Goal: Transaction & Acquisition: Book appointment/travel/reservation

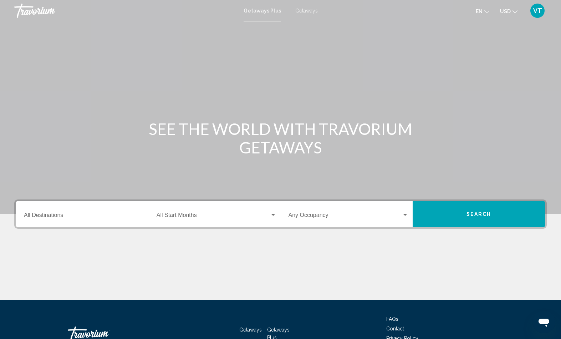
click at [308, 14] on span "Getaways" at bounding box center [306, 11] width 22 height 6
click at [72, 220] on input "Destination All Destinations" at bounding box center [84, 216] width 120 height 6
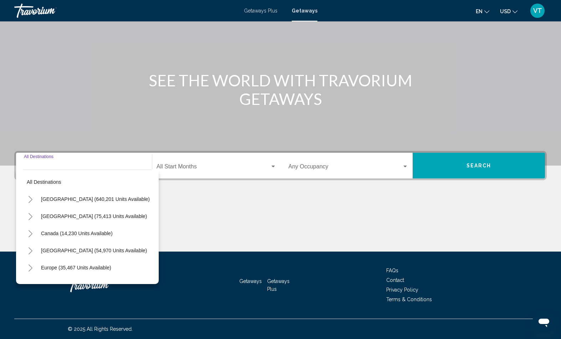
scroll to position [125, 0]
click at [33, 264] on icon "Toggle Europe (35,467 units available)" at bounding box center [30, 267] width 5 height 7
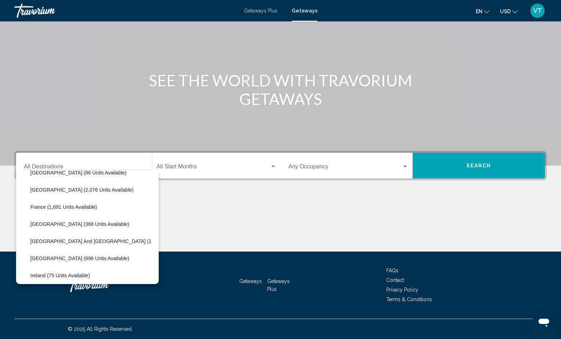
scroll to position [180, 4]
click at [125, 238] on span "[GEOGRAPHIC_DATA] and [GEOGRAPHIC_DATA] (1,018 units available)" at bounding box center [113, 241] width 167 height 6
type input "**********"
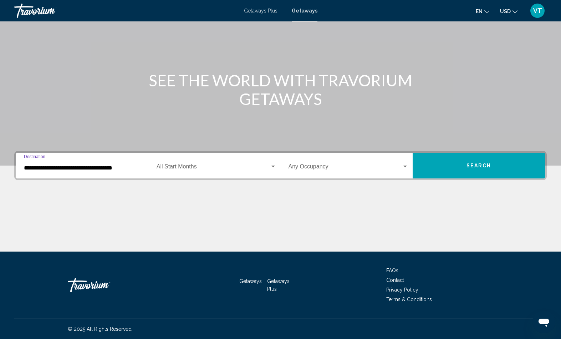
click at [219, 165] on span "Search widget" at bounding box center [213, 168] width 113 height 6
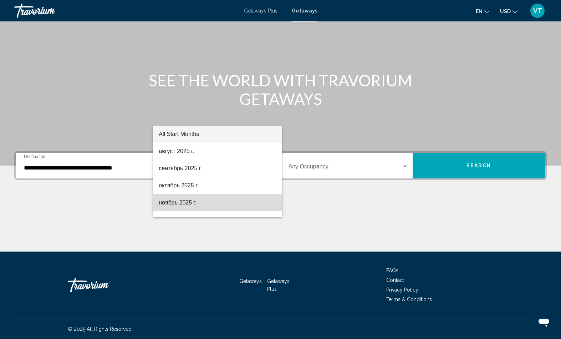
click at [184, 209] on span "ноябрь 2025 г." at bounding box center [217, 202] width 117 height 17
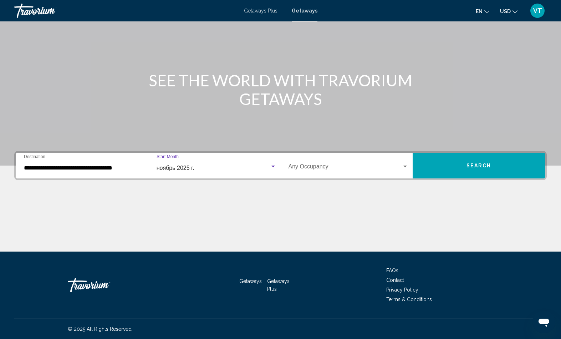
click at [482, 163] on span "Search" at bounding box center [478, 166] width 25 height 6
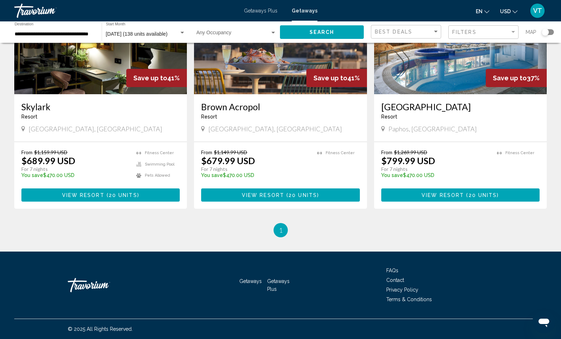
scroll to position [604, 0]
click at [472, 198] on span "20 units" at bounding box center [483, 195] width 29 height 6
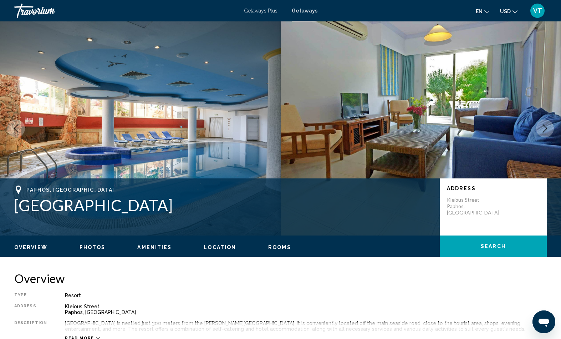
click at [426, 285] on h2 "Overview" at bounding box center [280, 278] width 532 height 14
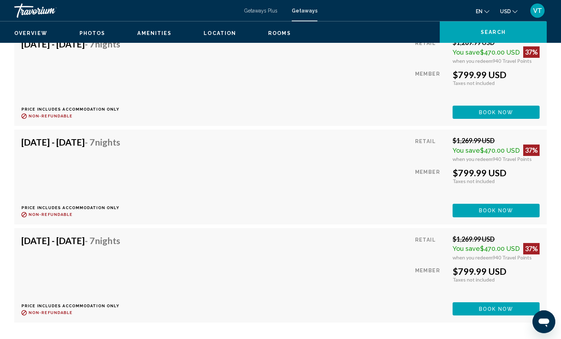
scroll to position [1445, 0]
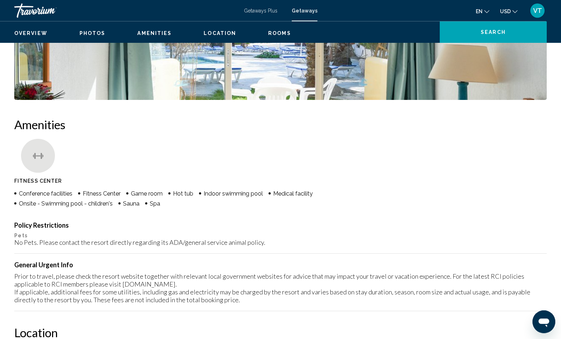
click at [513, 100] on img "Open full-screen image slider" at bounding box center [280, 55] width 532 height 88
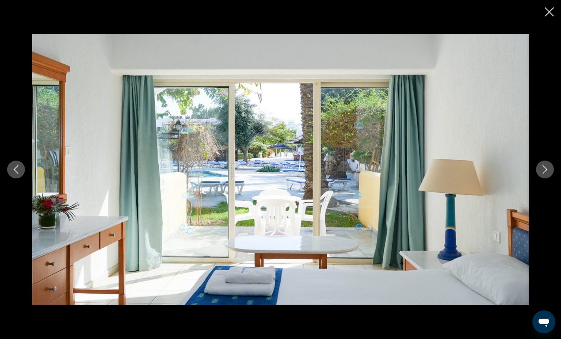
click at [540, 178] on button "Next image" at bounding box center [545, 169] width 18 height 18
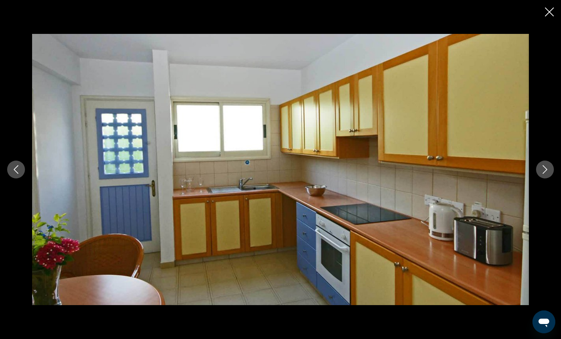
click at [538, 178] on button "Next image" at bounding box center [545, 169] width 18 height 18
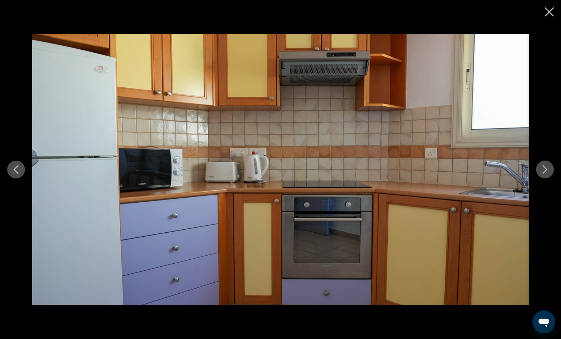
click at [541, 174] on icon "Next image" at bounding box center [545, 169] width 9 height 9
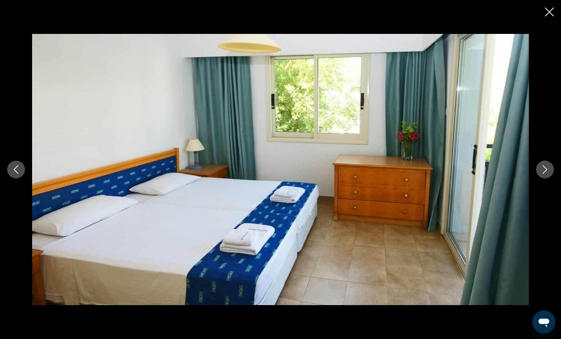
click at [536, 178] on button "Next image" at bounding box center [545, 169] width 18 height 18
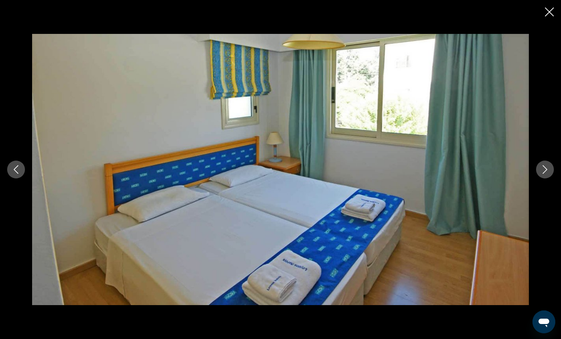
click at [541, 174] on icon "Next image" at bounding box center [545, 169] width 9 height 9
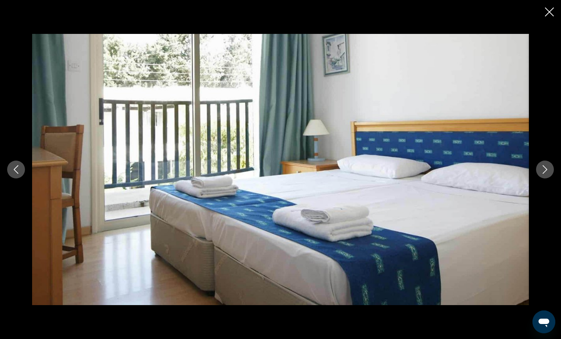
click at [543, 174] on icon "Next image" at bounding box center [545, 169] width 9 height 9
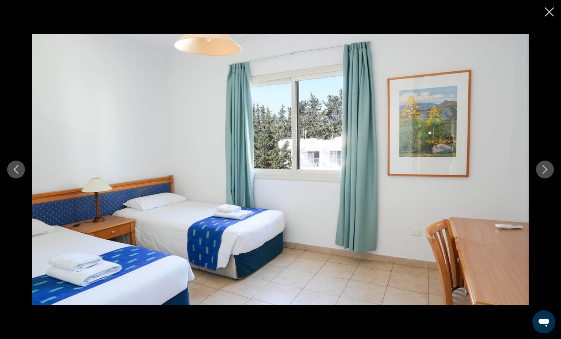
click at [539, 178] on button "Next image" at bounding box center [545, 169] width 18 height 18
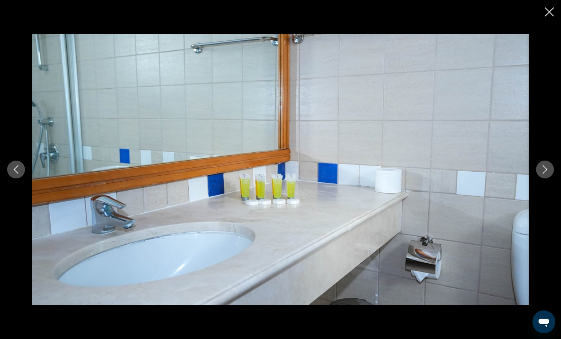
click at [537, 178] on button "Next image" at bounding box center [545, 169] width 18 height 18
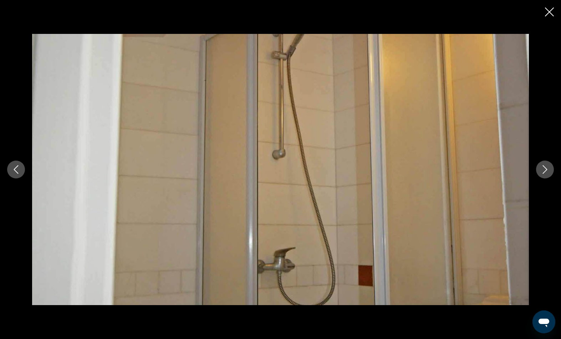
click at [536, 178] on button "Next image" at bounding box center [545, 169] width 18 height 18
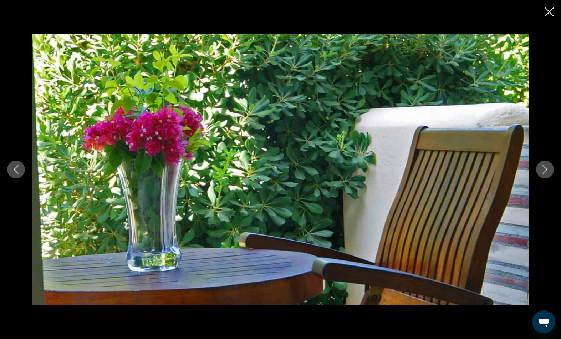
click at [541, 174] on icon "Next image" at bounding box center [545, 169] width 9 height 9
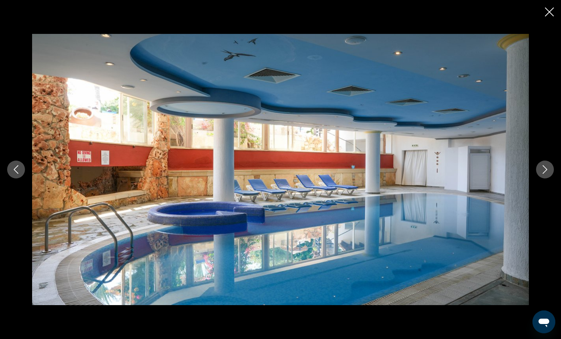
click at [545, 174] on icon "Next image" at bounding box center [545, 169] width 9 height 9
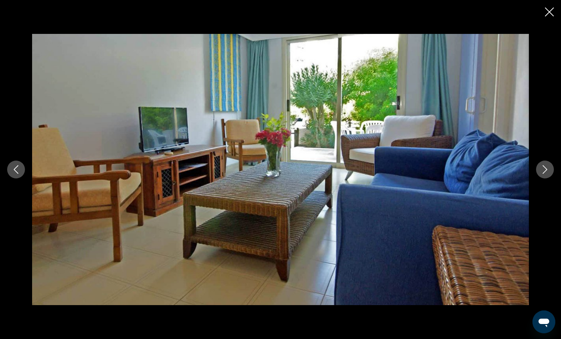
click at [543, 174] on icon "Next image" at bounding box center [545, 169] width 9 height 9
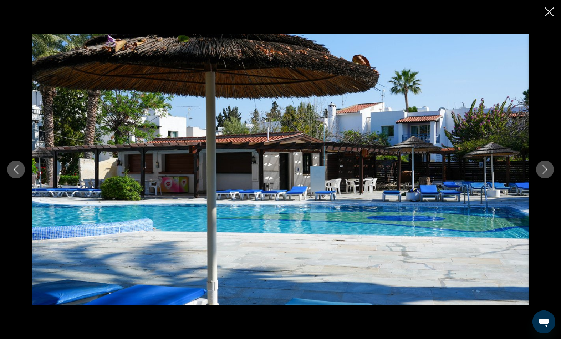
click at [541, 174] on icon "Next image" at bounding box center [545, 169] width 9 height 9
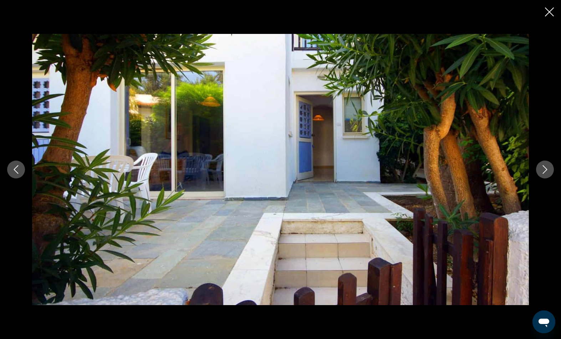
click at [538, 178] on button "Next image" at bounding box center [545, 169] width 18 height 18
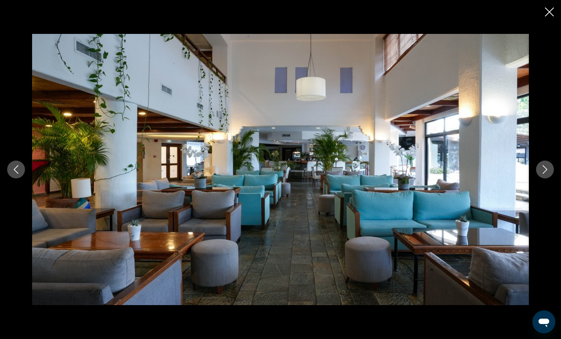
click at [541, 174] on icon "Next image" at bounding box center [545, 169] width 9 height 9
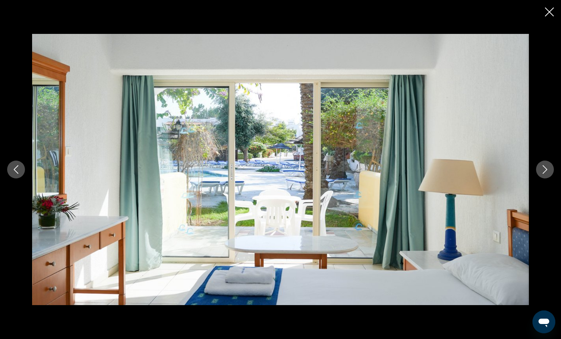
click at [541, 174] on icon "Next image" at bounding box center [545, 169] width 9 height 9
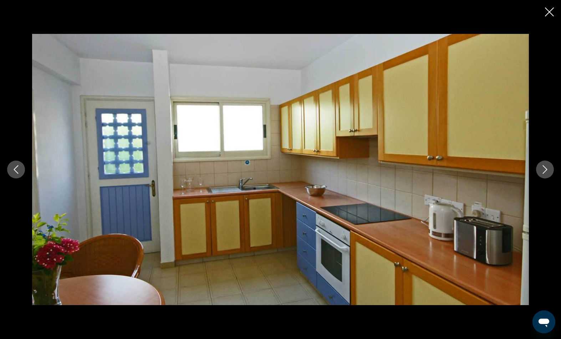
click at [541, 174] on icon "Next image" at bounding box center [545, 169] width 9 height 9
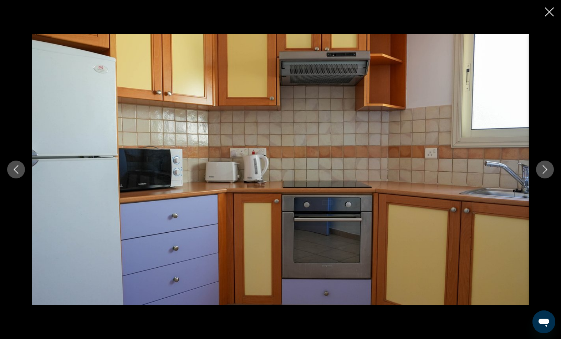
click at [541, 174] on icon "Next image" at bounding box center [545, 169] width 9 height 9
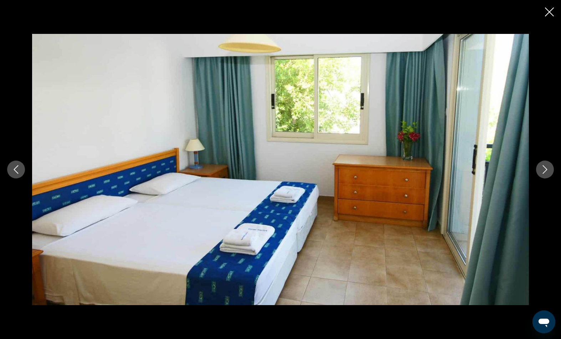
click at [541, 174] on icon "Next image" at bounding box center [545, 169] width 9 height 9
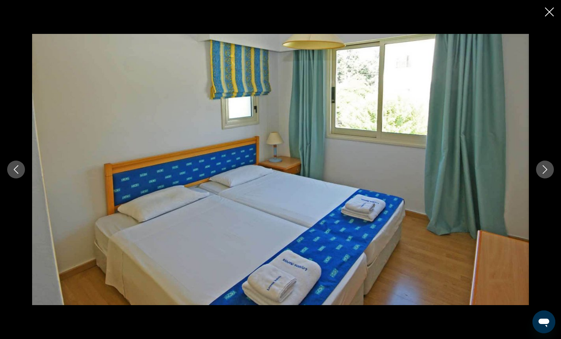
click at [536, 178] on button "Next image" at bounding box center [545, 169] width 18 height 18
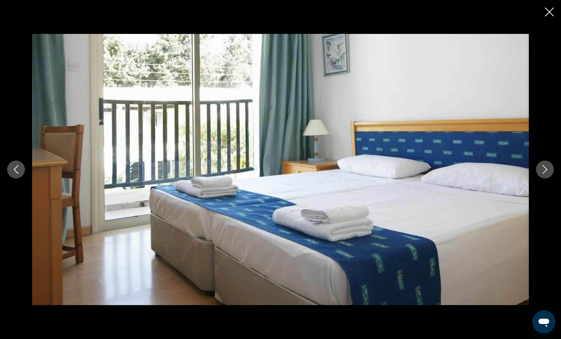
click at [547, 11] on icon "Close slideshow" at bounding box center [549, 11] width 9 height 9
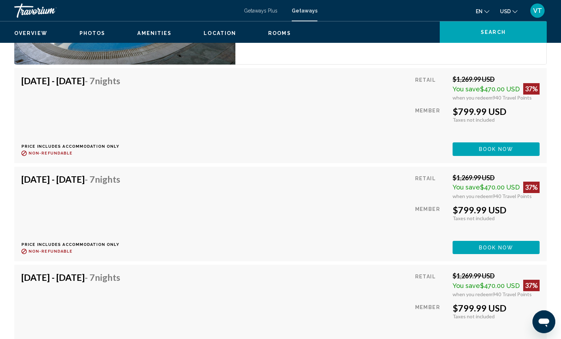
scroll to position [1203, 0]
